Goal: Navigation & Orientation: Find specific page/section

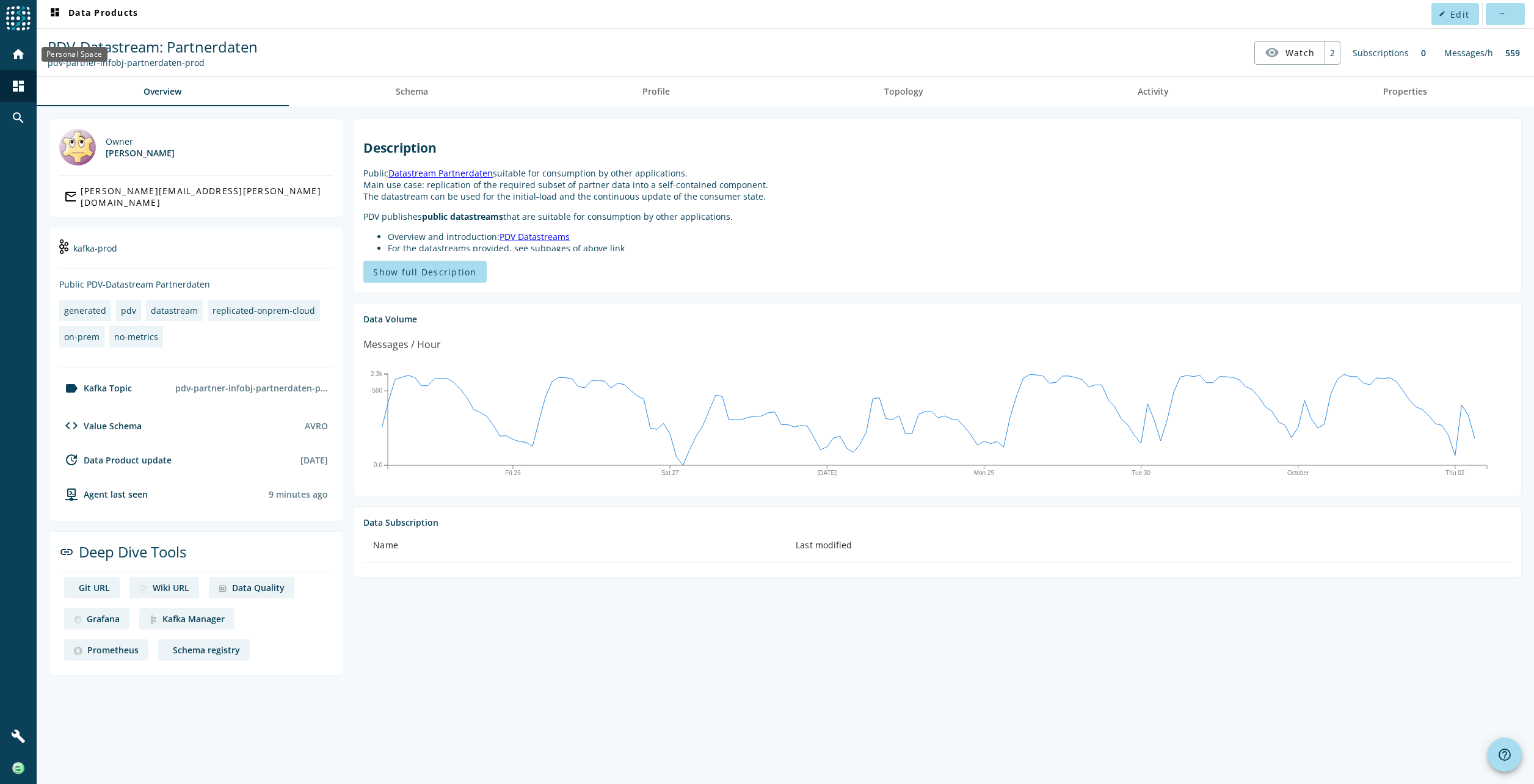
click at [12, 56] on mat-icon "home" at bounding box center [18, 54] width 15 height 15
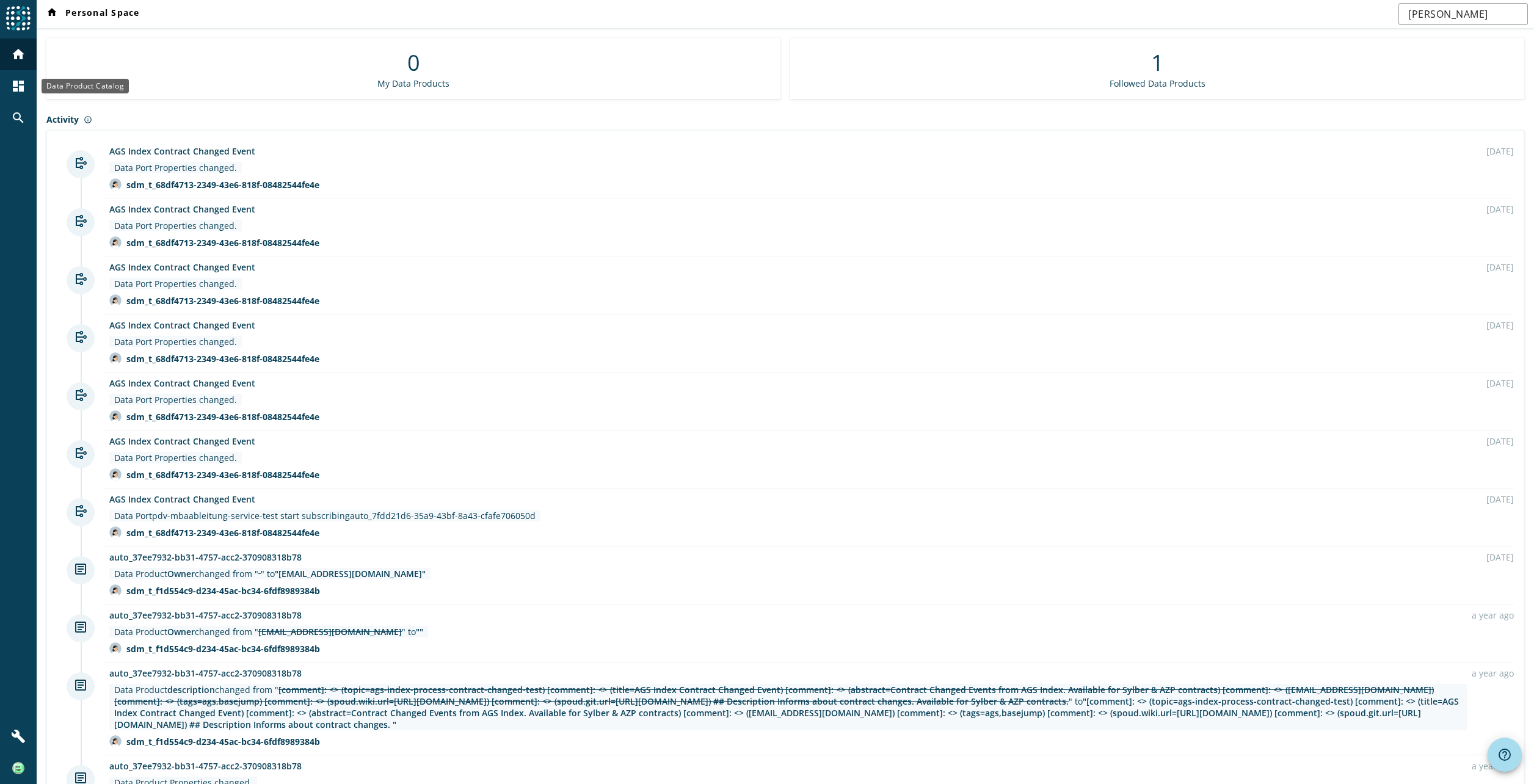
click at [23, 88] on mat-icon "dashboard" at bounding box center [18, 86] width 15 height 15
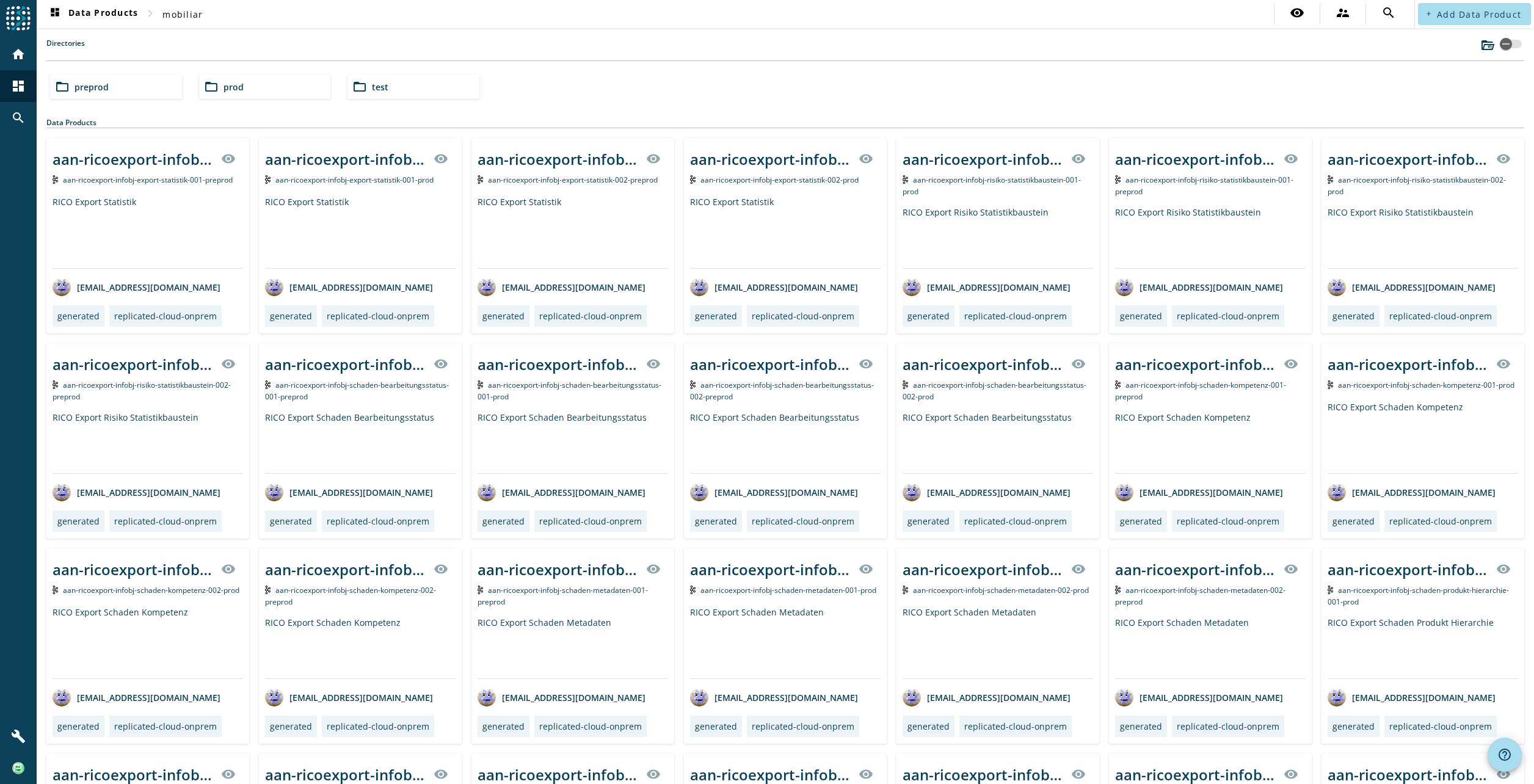
click at [245, 83] on div "folder_open prod" at bounding box center [265, 86] width 132 height 25
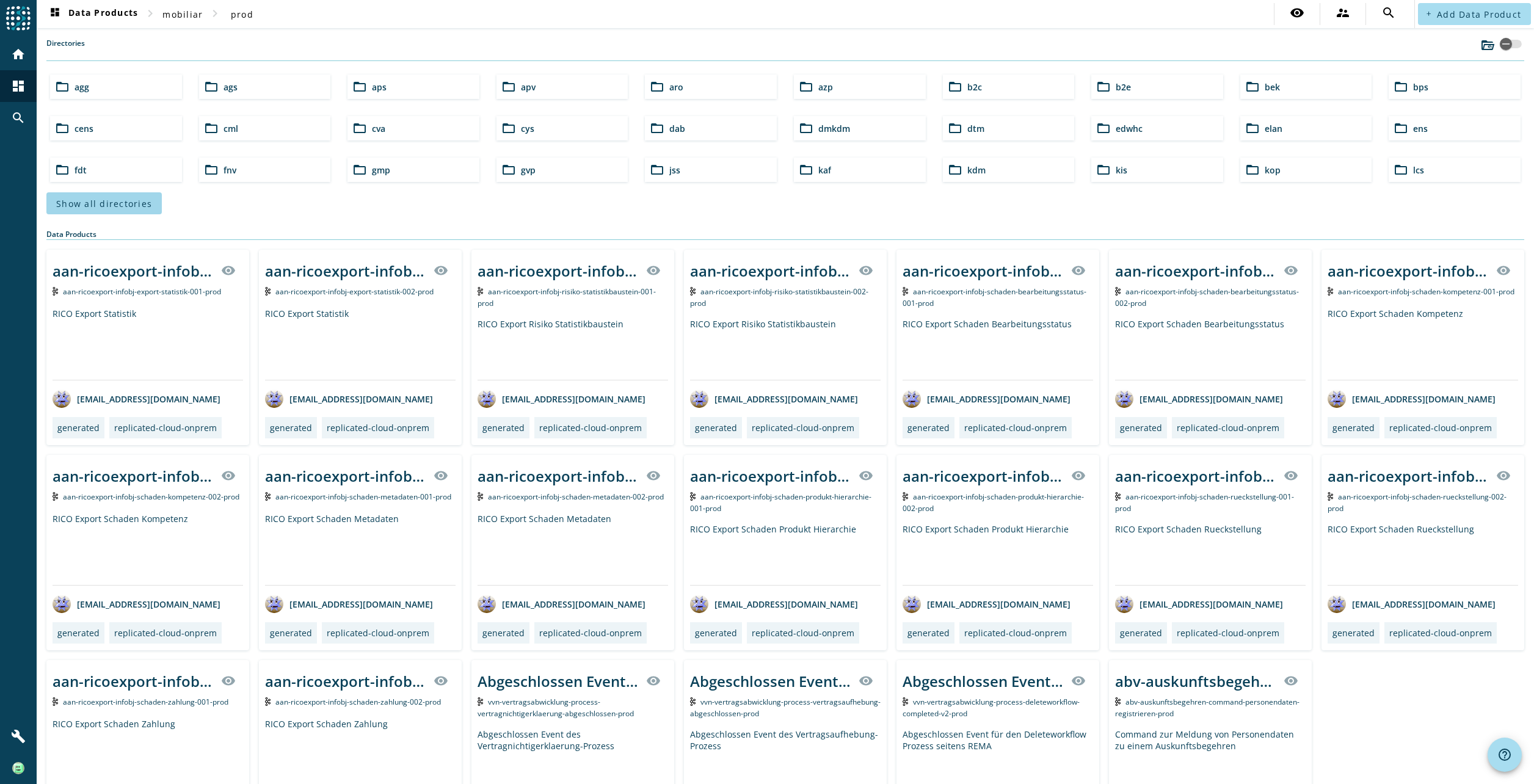
click at [101, 204] on span "Show all directories" at bounding box center [104, 204] width 96 height 11
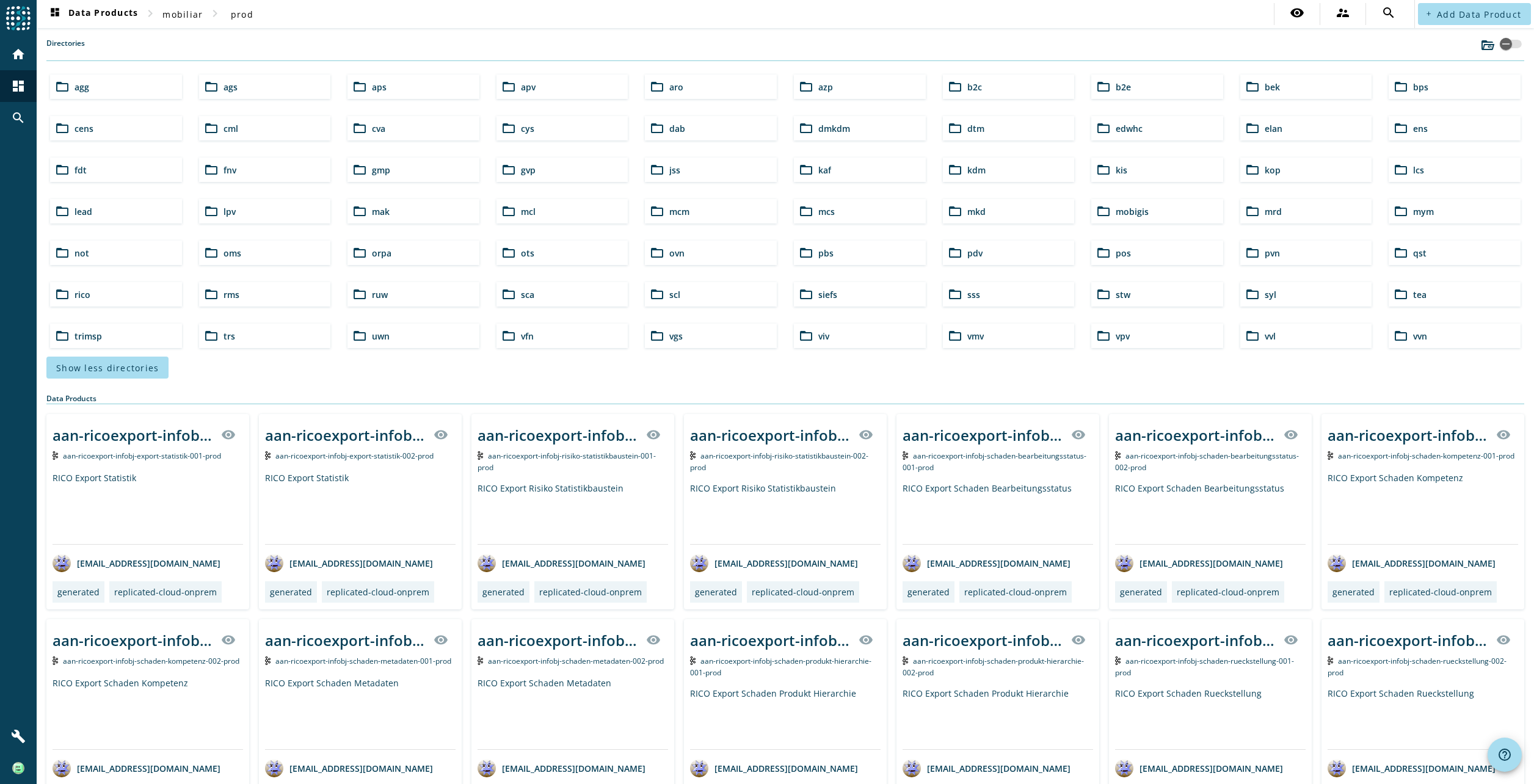
click at [1279, 163] on div "folder_open kop" at bounding box center [1306, 170] width 132 height 25
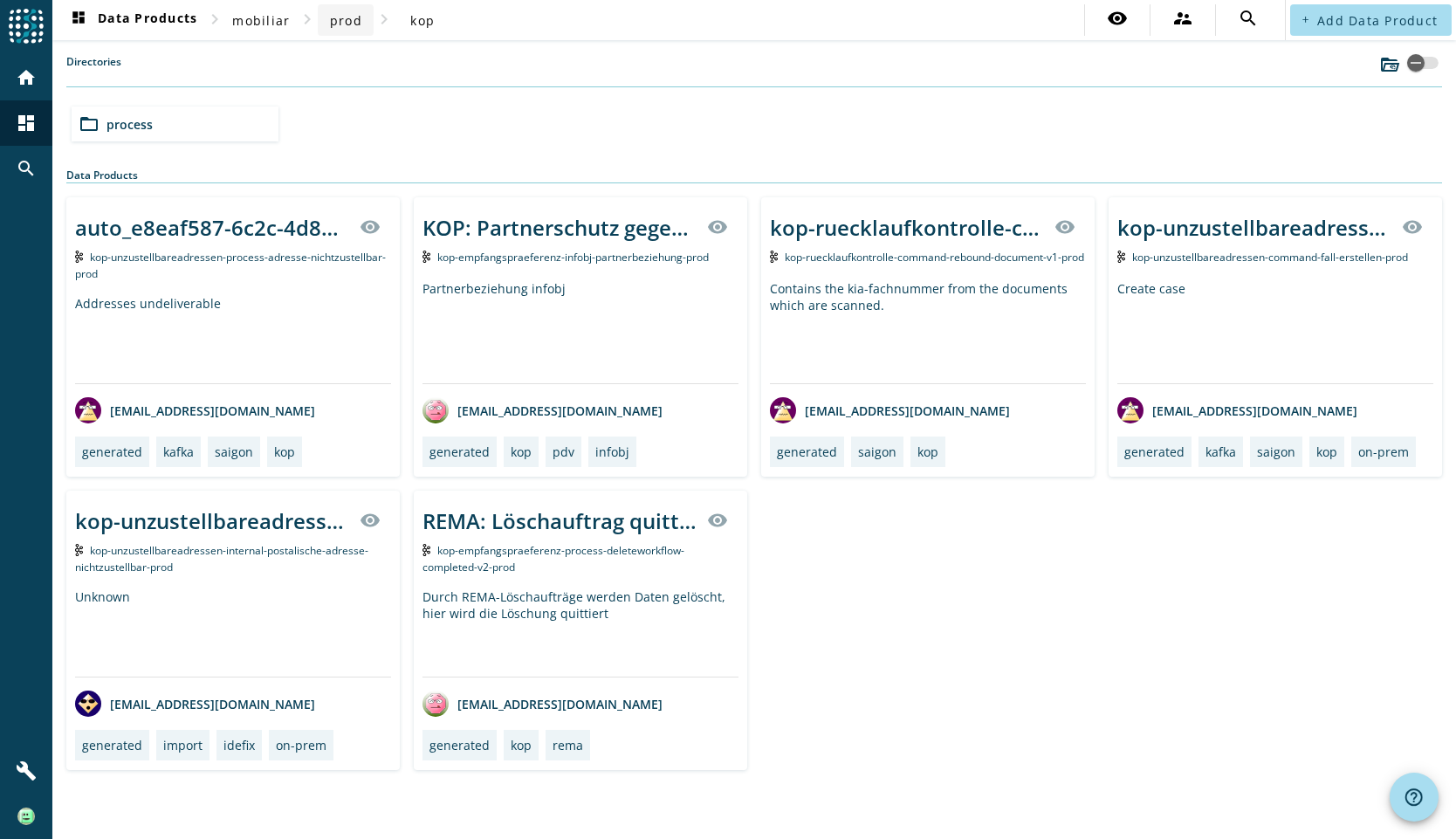
click at [343, 18] on span "prod" at bounding box center [346, 21] width 32 height 16
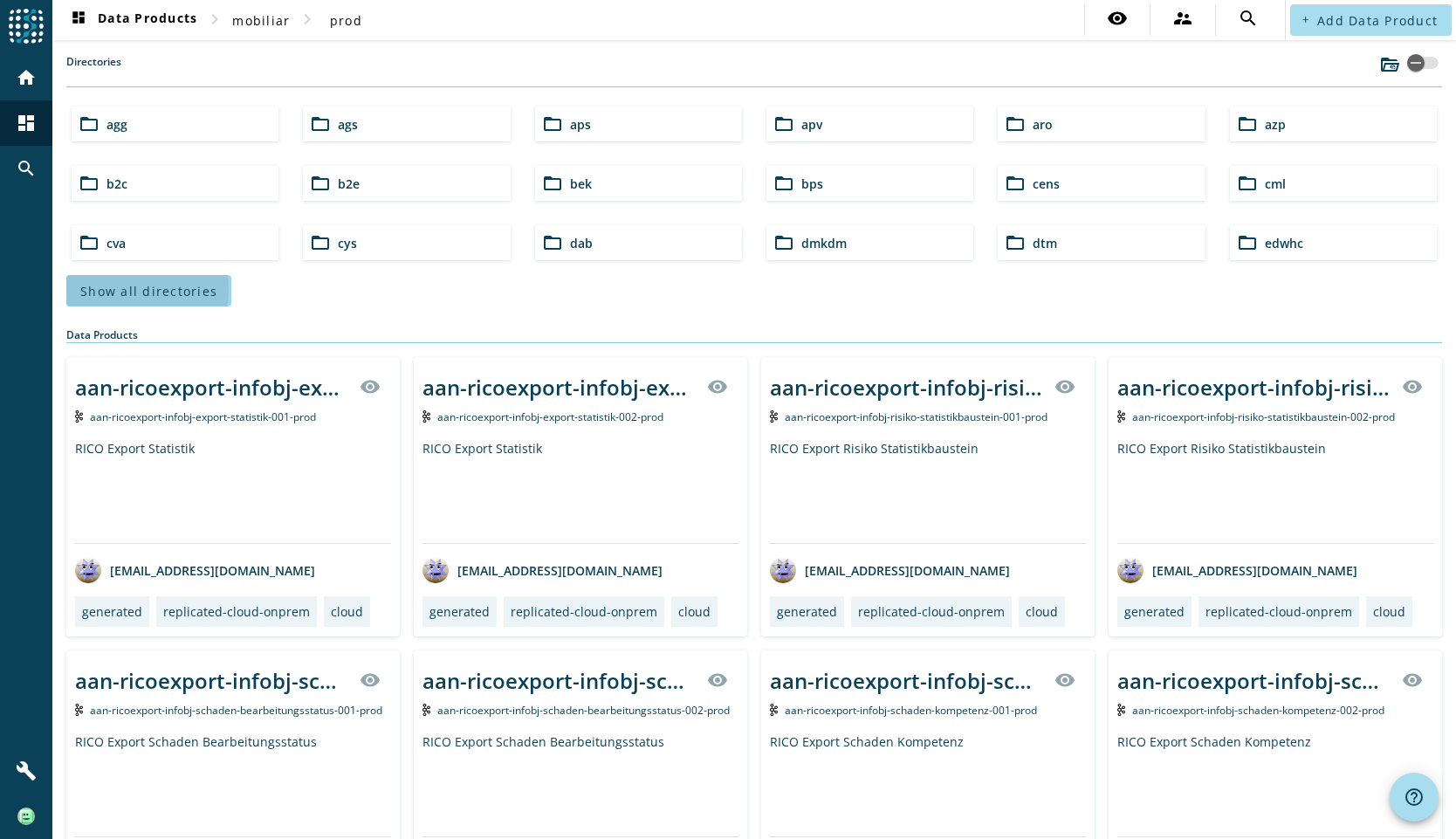
click at [136, 288] on span "Show all directories" at bounding box center [149, 291] width 137 height 16
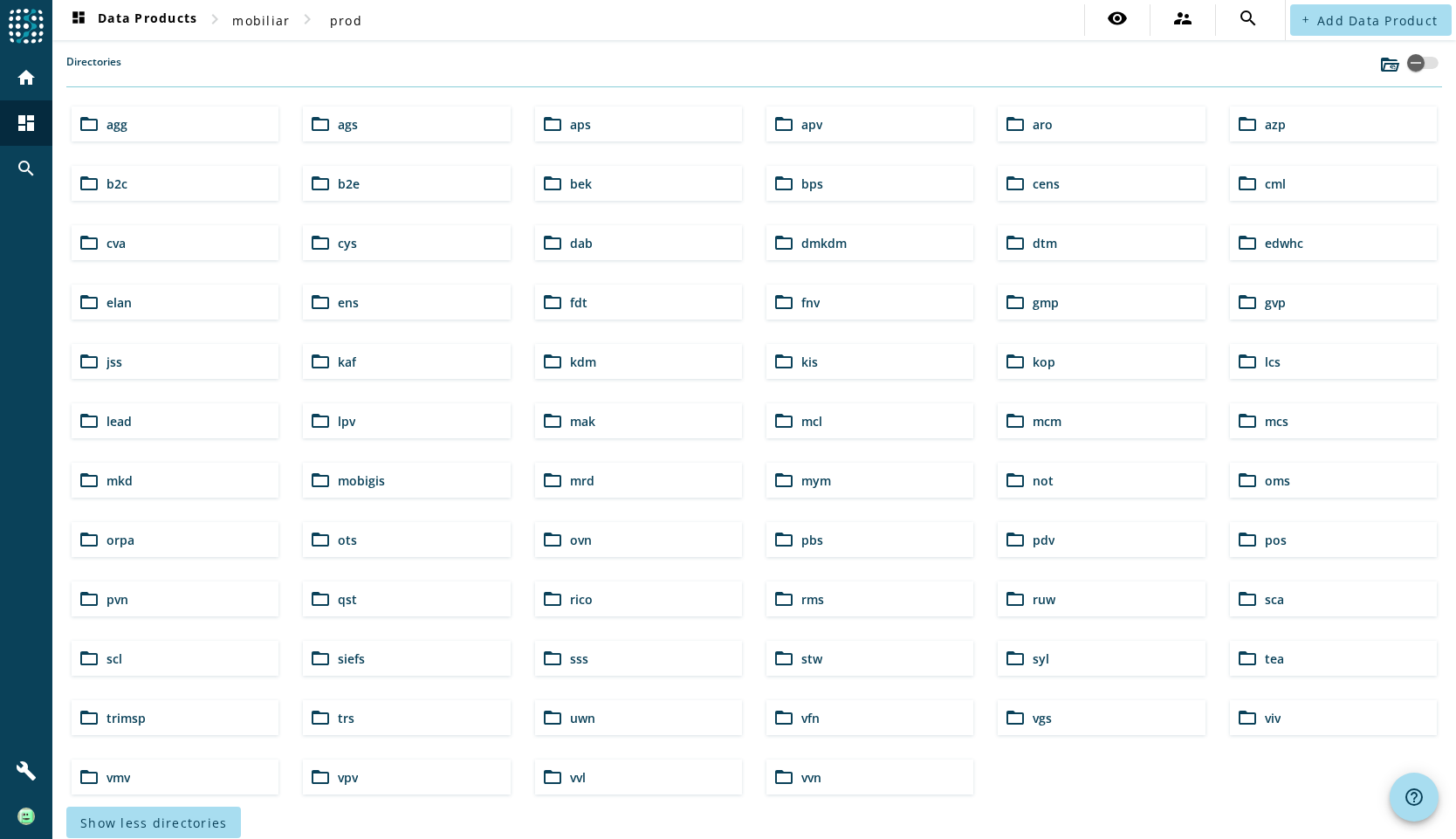
click at [1023, 351] on div "folder_open kop" at bounding box center [1101, 361] width 206 height 35
